Goal: Task Accomplishment & Management: Manage account settings

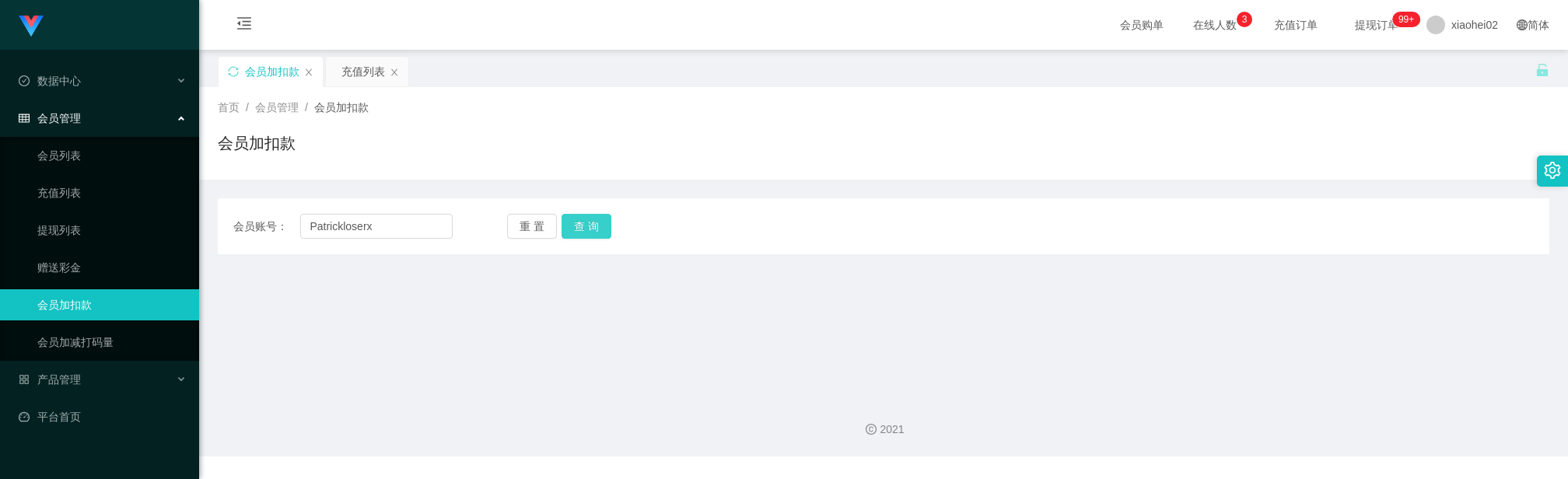
type input "Patrickloserx"
click at [579, 230] on button "查 询" at bounding box center [586, 226] width 50 height 25
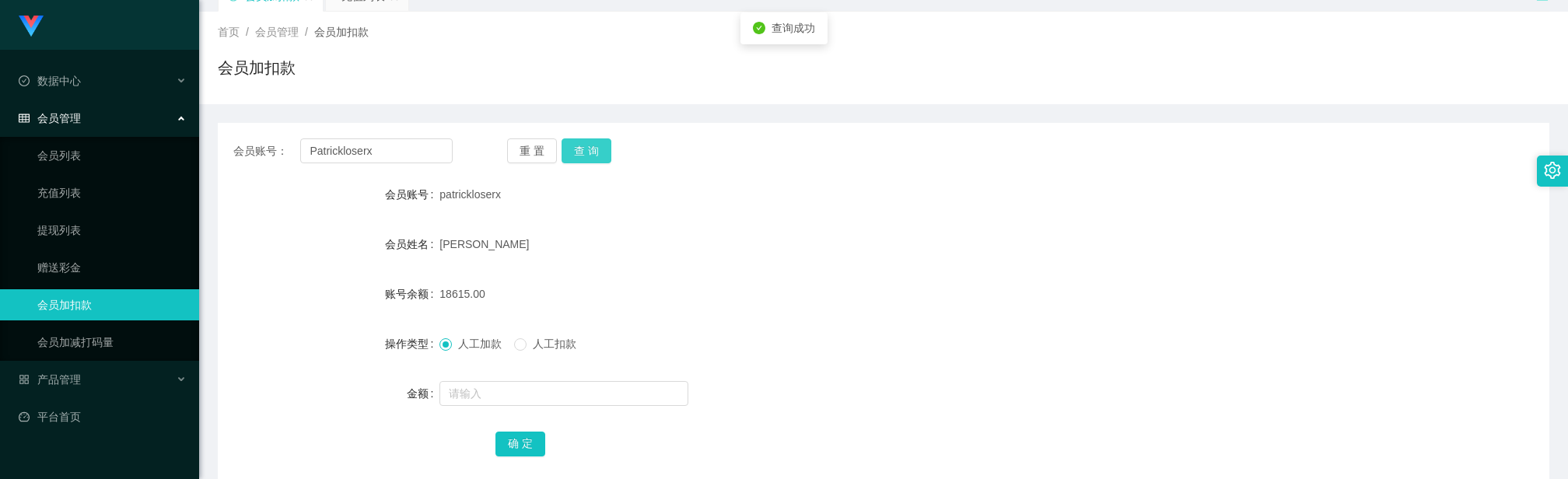
scroll to position [116, 0]
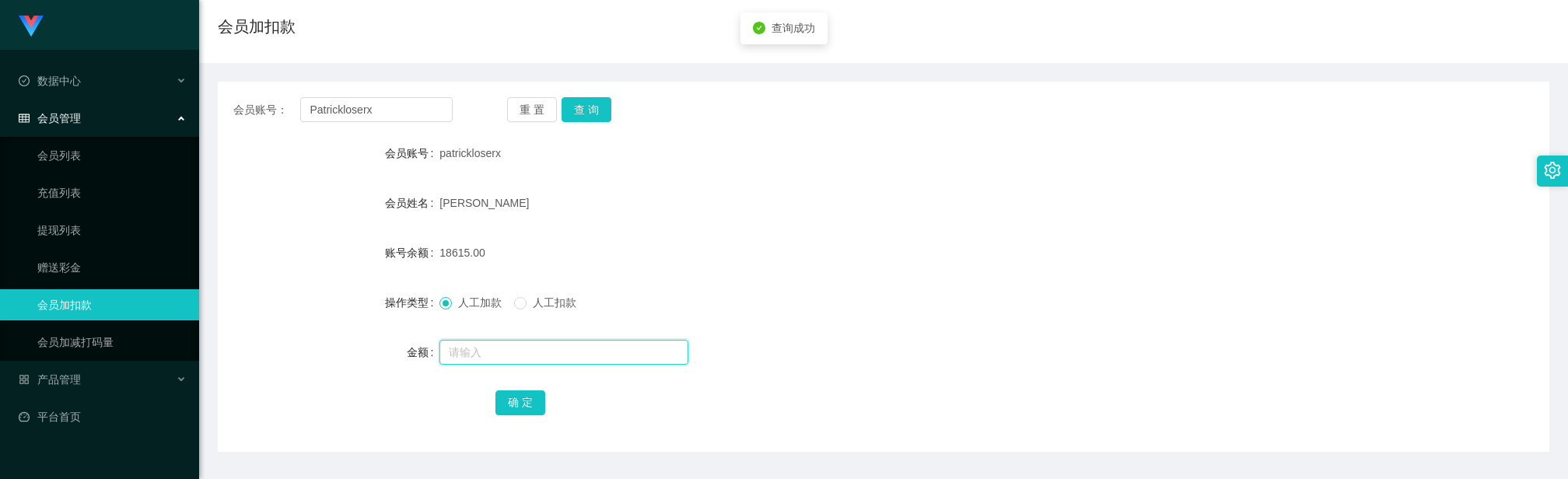
click at [542, 355] on input "text" at bounding box center [564, 352] width 249 height 25
click at [540, 342] on input "text" at bounding box center [564, 352] width 249 height 25
type input "10500"
click at [520, 392] on button "确 定" at bounding box center [520, 402] width 50 height 25
drag, startPoint x: 1001, startPoint y: 357, endPoint x: 953, endPoint y: 158, distance: 204.7
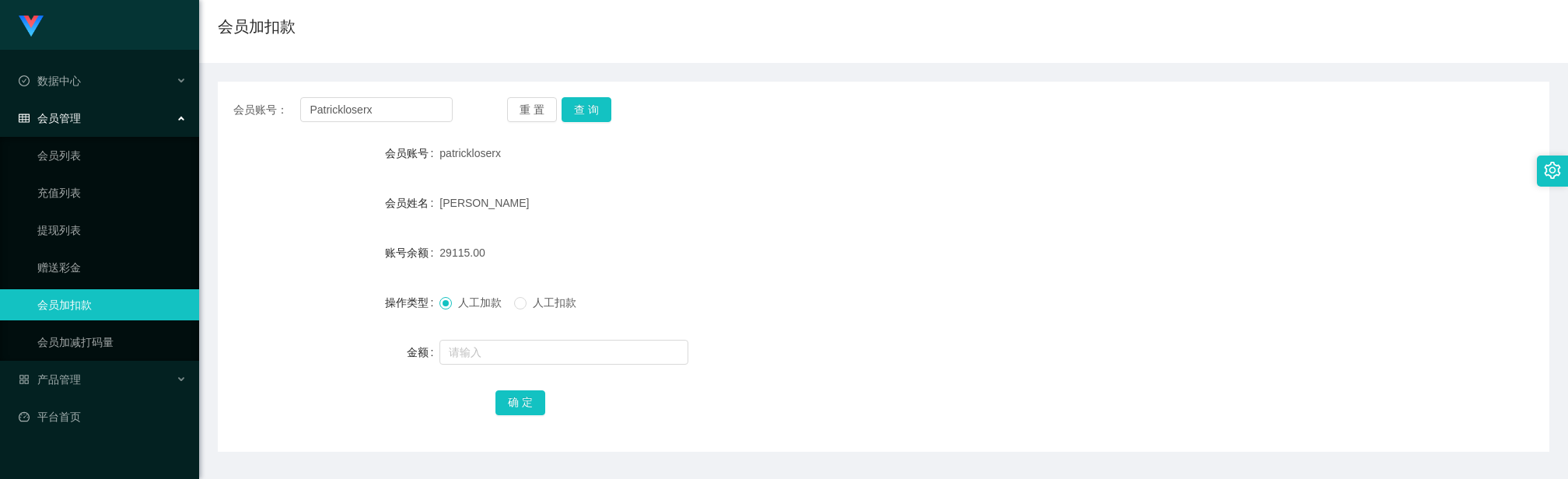
click at [1001, 357] on div at bounding box center [828, 352] width 777 height 31
drag, startPoint x: 1308, startPoint y: 274, endPoint x: 1264, endPoint y: 284, distance: 45.1
click at [1307, 274] on form "会员账号 patrickloserx 会员姓名 [PERSON_NAME] Sing 账号余额 29115.00 操作类型 人工加款 人工扣款 金额 确 定" at bounding box center [883, 277] width 1331 height 280
click at [434, 110] on input "Patrickloserx" at bounding box center [376, 110] width 152 height 25
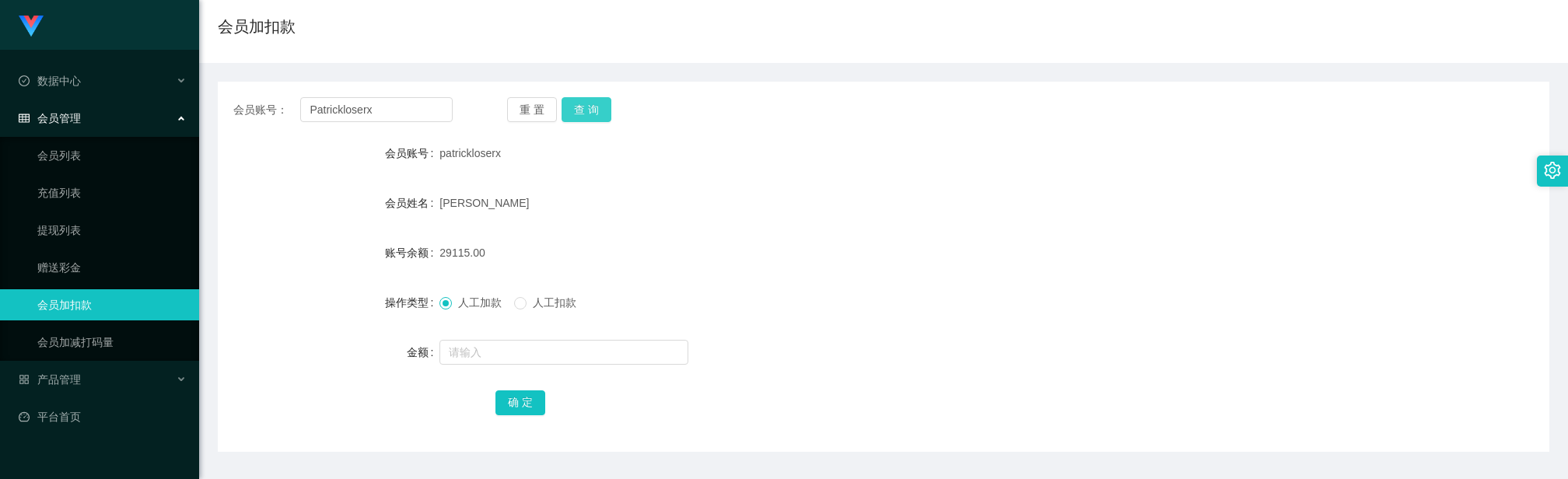
click at [591, 103] on button "查 询" at bounding box center [586, 110] width 50 height 25
click at [521, 355] on input "text" at bounding box center [564, 352] width 249 height 25
type input "9000"
click at [527, 400] on button "确 定" at bounding box center [520, 402] width 50 height 25
drag, startPoint x: 829, startPoint y: 303, endPoint x: 797, endPoint y: 304, distance: 32.0
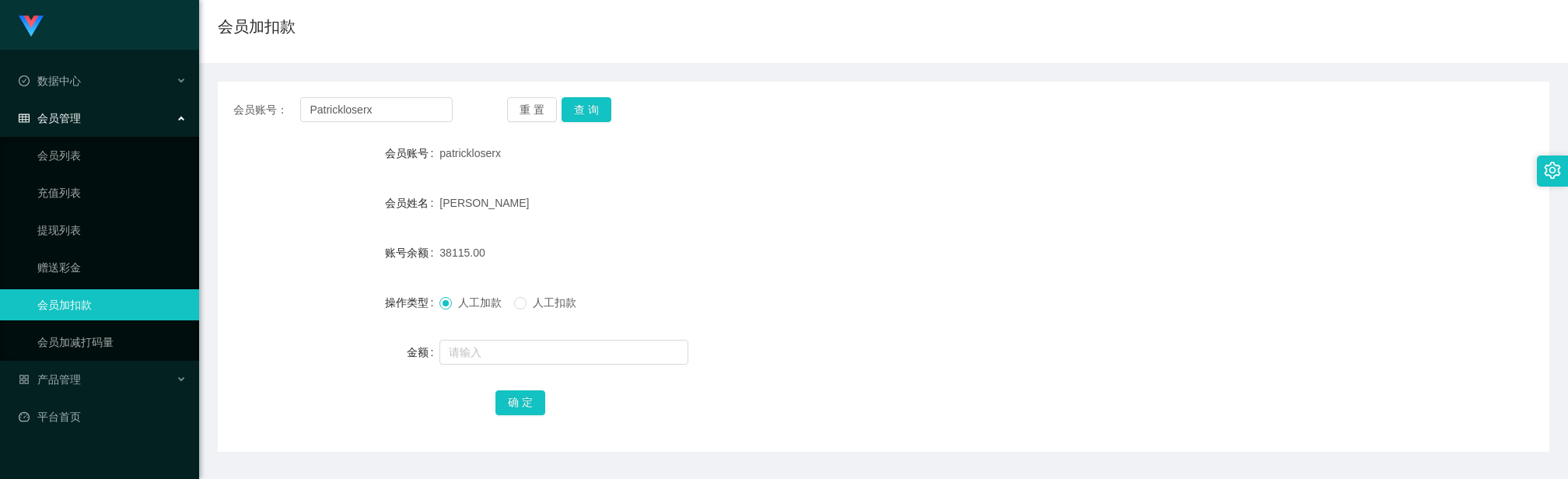
click at [829, 303] on div "人工加款 人工扣款" at bounding box center [828, 303] width 777 height 31
click at [455, 252] on span "38115.00" at bounding box center [462, 253] width 45 height 12
copy span "38115.00"
drag, startPoint x: 757, startPoint y: 252, endPoint x: 750, endPoint y: 245, distance: 9.9
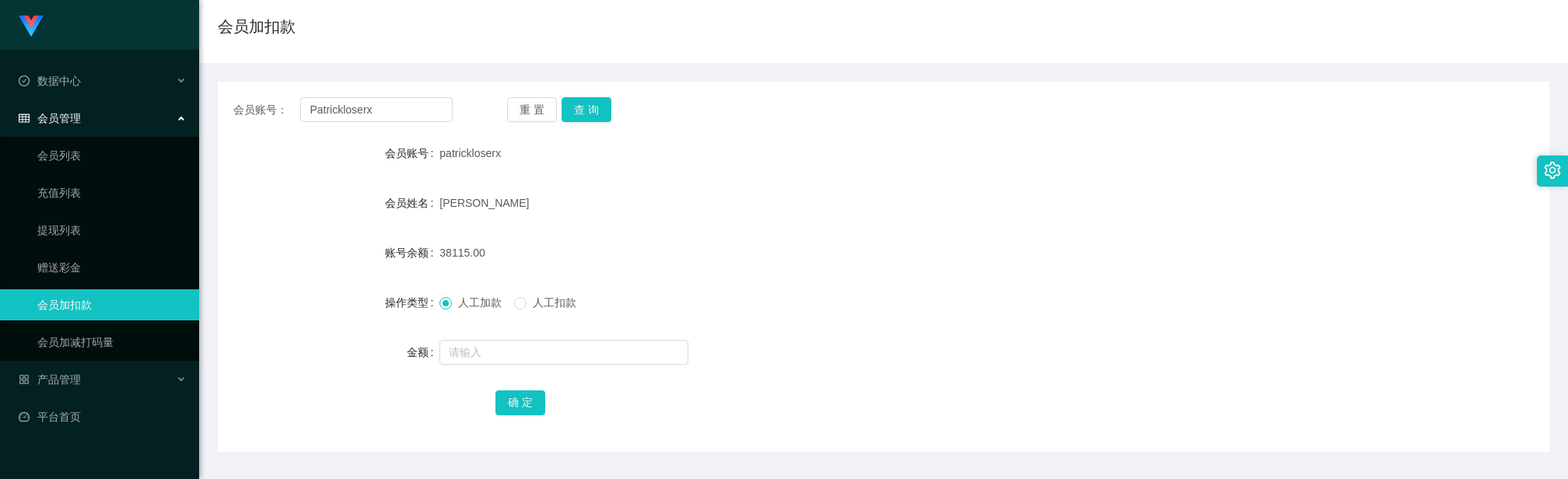
click at [757, 249] on div "38115.00" at bounding box center [828, 253] width 777 height 31
drag, startPoint x: 524, startPoint y: 246, endPoint x: 514, endPoint y: 247, distance: 10.0
click at [521, 246] on div "38115.00" at bounding box center [828, 253] width 777 height 31
click at [453, 260] on div "38115.00" at bounding box center [828, 253] width 777 height 31
drag, startPoint x: 417, startPoint y: 255, endPoint x: 438, endPoint y: 255, distance: 21.0
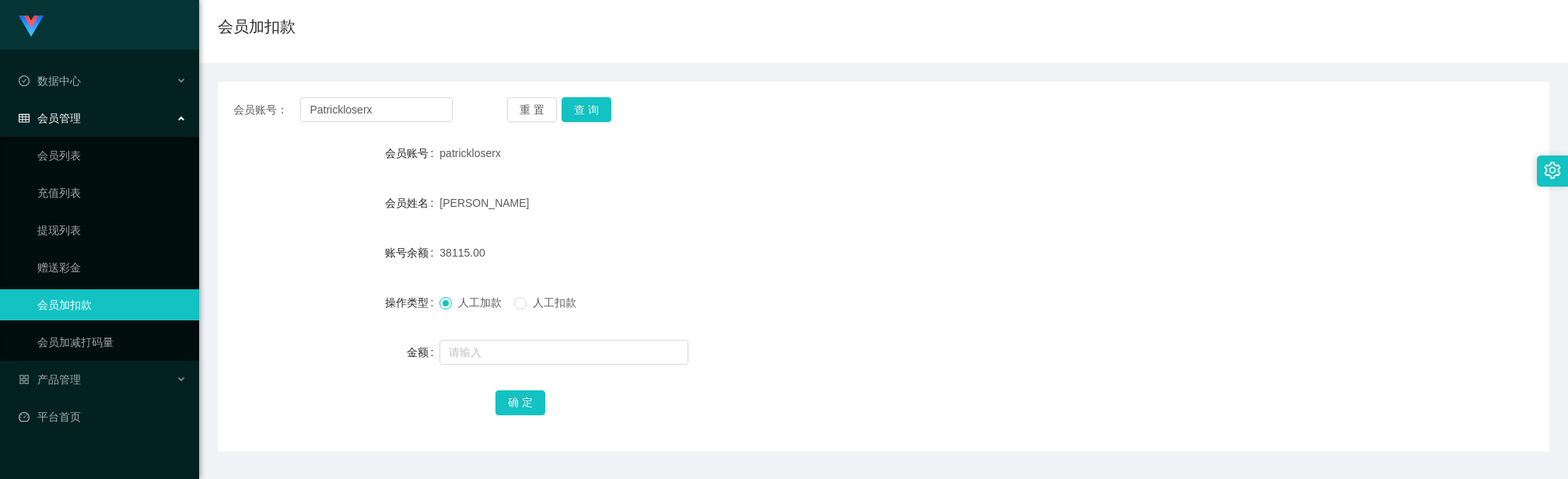
click at [417, 255] on label "账号余额" at bounding box center [412, 253] width 55 height 12
click at [967, 309] on div "人工加款 人工扣款" at bounding box center [828, 303] width 777 height 31
click at [891, 247] on div "38115.00" at bounding box center [828, 253] width 777 height 31
click at [796, 243] on div "38115.00" at bounding box center [828, 253] width 777 height 31
click at [397, 108] on input "Patrickloserx" at bounding box center [376, 110] width 152 height 25
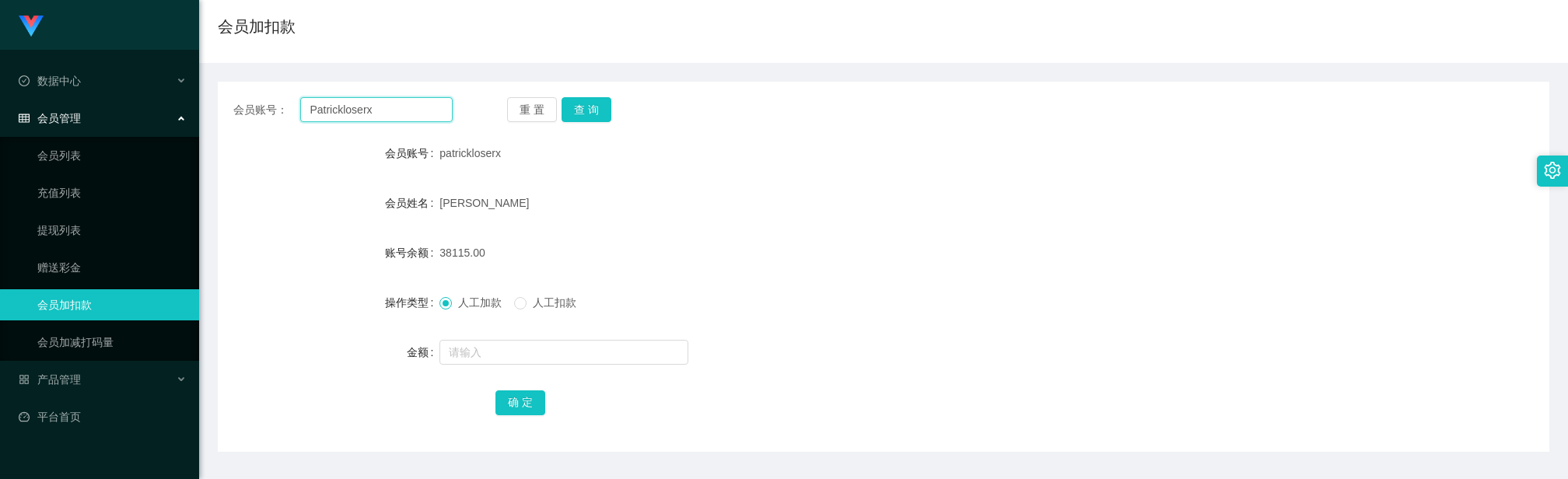
click at [397, 108] on input "Patrickloserx" at bounding box center [376, 110] width 152 height 25
click at [597, 107] on button "查 询" at bounding box center [586, 110] width 50 height 25
click at [698, 196] on div "[PERSON_NAME]" at bounding box center [828, 203] width 777 height 31
click at [904, 253] on div "0.00" at bounding box center [828, 253] width 777 height 31
click at [108, 230] on link "提现列表" at bounding box center [112, 230] width 150 height 31
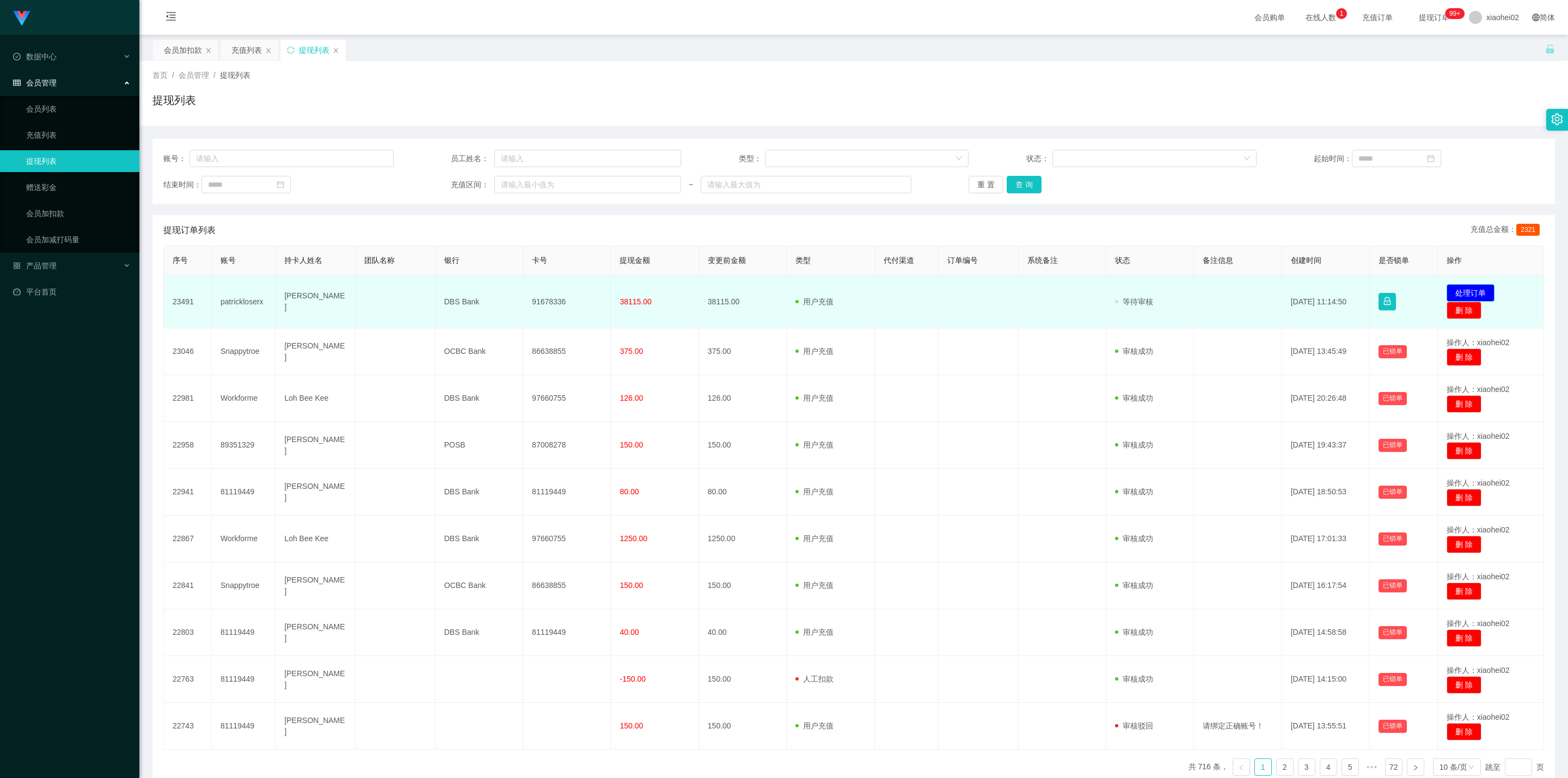
click at [1097, 291] on button "处理订单" at bounding box center [1471, 293] width 48 height 18
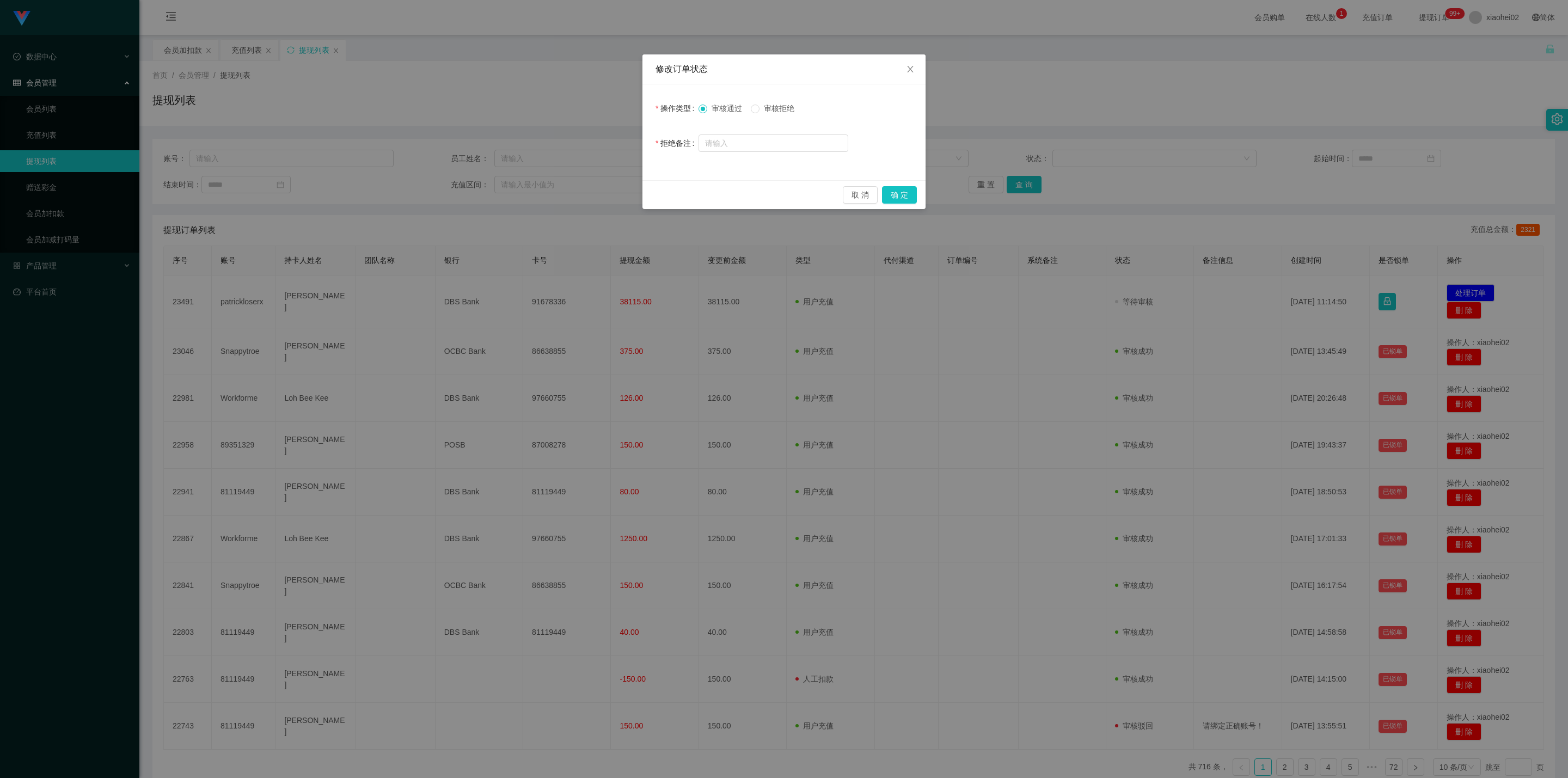
click at [763, 110] on span "审核拒绝" at bounding box center [779, 108] width 39 height 9
click at [751, 142] on input "text" at bounding box center [774, 143] width 150 height 18
paste input "本次兑换取款未按报备步骤分笔顺序提交，根据监管条款需立即完成对冲账户机制，请于本通知送达后24小时内完成指定对冲操作，以免账户冻结。本次对冲金额：账户余额的 …"
drag, startPoint x: 784, startPoint y: 145, endPoint x: 652, endPoint y: 136, distance: 132.3
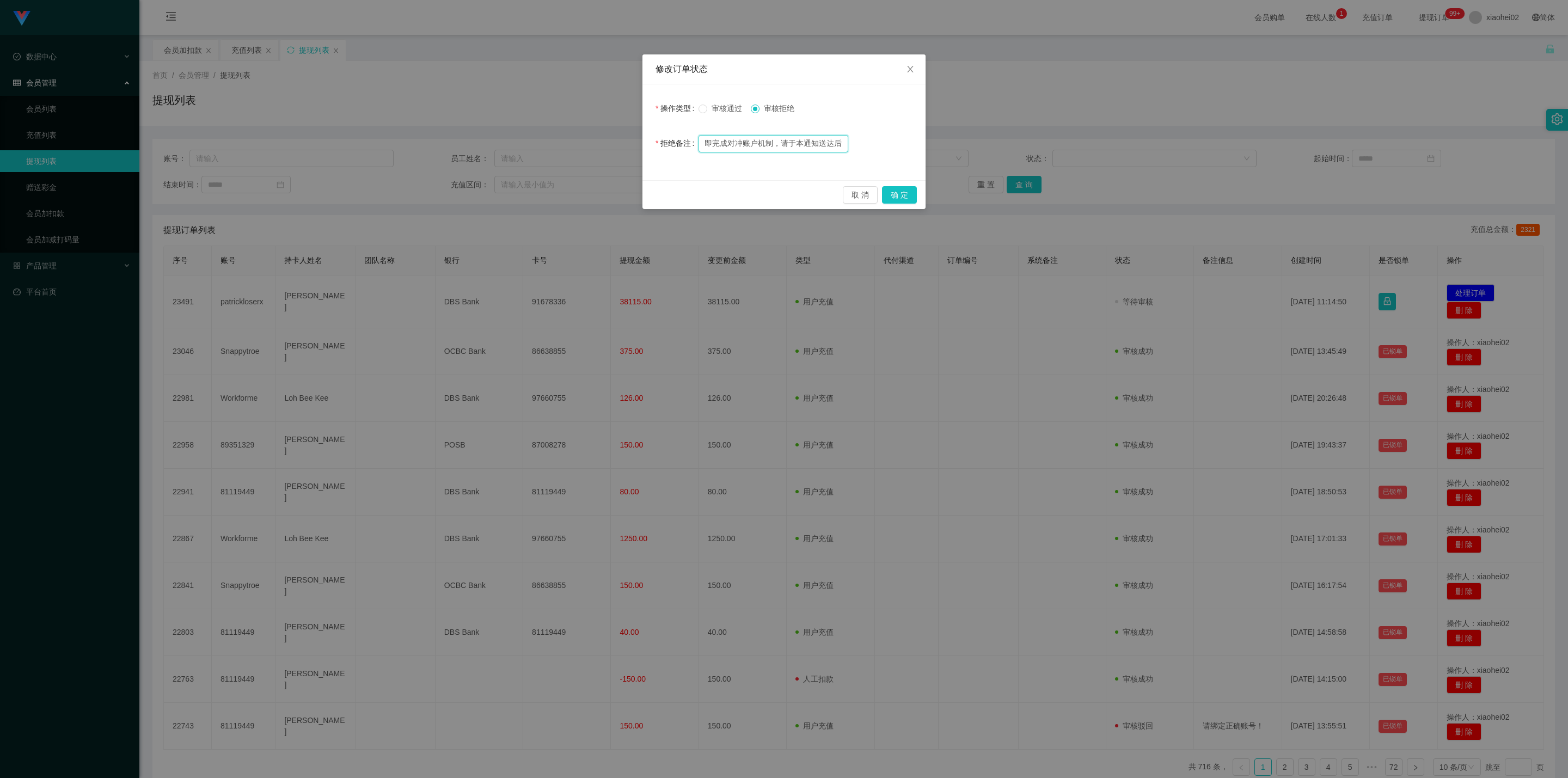
click at [598, 137] on div "修改订单状态 操作类型 审核通过 审核拒绝 拒绝备注 本次兑换取款未按报备步骤分笔顺序提交，根据监管条款需立即完成对冲账户机制，请于本通知送达后24小时内完成…" at bounding box center [784, 389] width 1568 height 778
type input "本次兑换取款未按报备步骤分笔顺序提交，根据监管条款需立即完成对冲账户机制，请于本通知送达后24小时内完成指定对冲操作，以免账户冻结。本次对冲金额：账户余额的 …"
click at [903, 198] on button "确 定" at bounding box center [899, 195] width 35 height 18
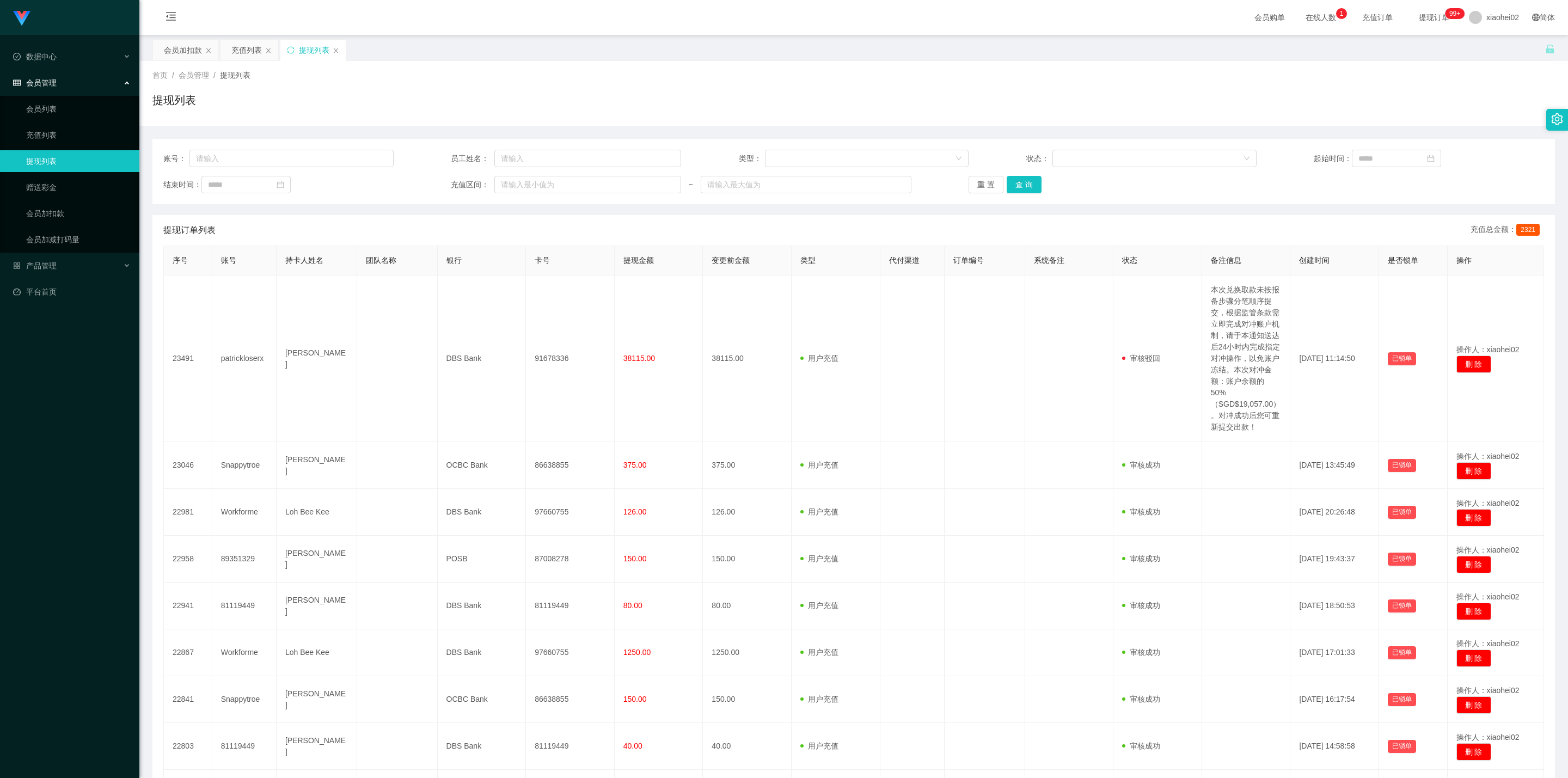
click at [1097, 173] on div "账号： 员工姓名： 类型： 状态： 起始时间： 结束时间： 充值区间： ~ 重 置 查 询" at bounding box center [853, 171] width 1402 height 65
